Goal: Task Accomplishment & Management: Use online tool/utility

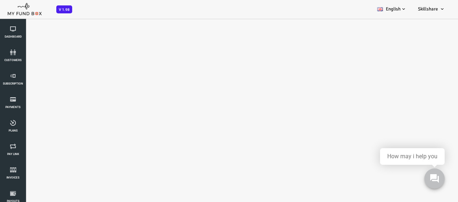
select select "100"
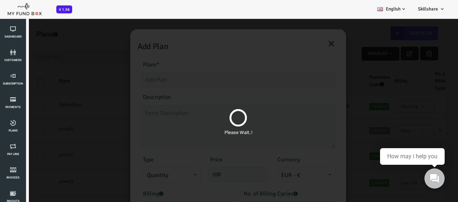
scroll to position [22, 0]
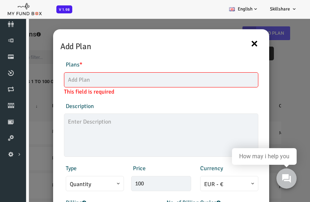
click at [241, 45] on button "×" at bounding box center [242, 43] width 8 height 15
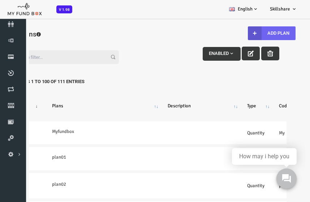
click at [250, 34] on button "Add Plan" at bounding box center [260, 33] width 48 height 14
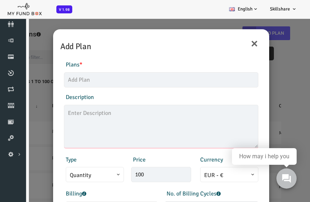
click at [143, 135] on textarea at bounding box center [149, 126] width 194 height 43
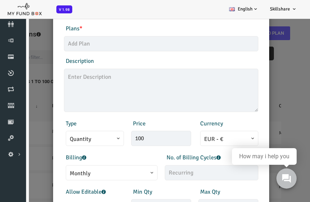
click at [99, 139] on span "Quantity" at bounding box center [82, 139] width 50 height 9
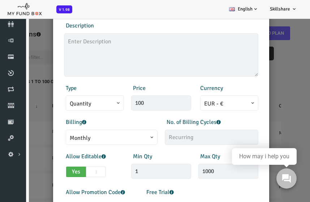
scroll to position [72, 0]
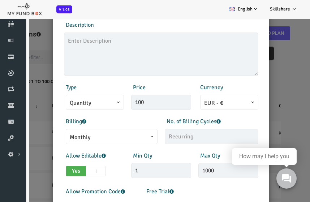
click at [89, 142] on span "Monthly" at bounding box center [99, 137] width 84 height 9
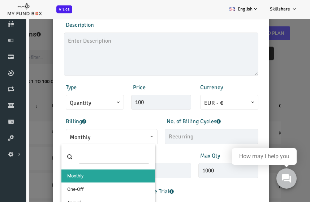
scroll to position [20, 0]
